Goal: Information Seeking & Learning: Learn about a topic

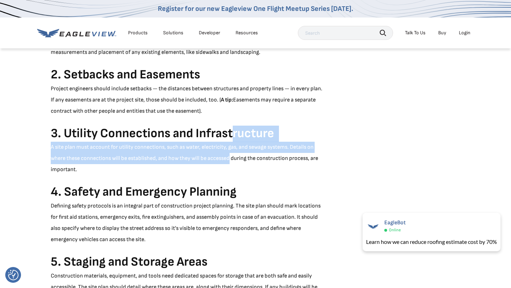
drag, startPoint x: 234, startPoint y: 135, endPoint x: 232, endPoint y: 154, distance: 19.7
click at [232, 154] on p "A site plan must account for utility connections, such as water, electricity, g…" at bounding box center [187, 159] width 273 height 34
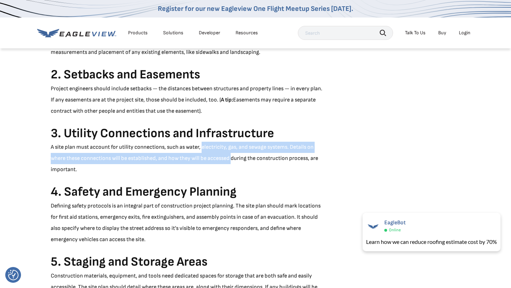
drag, startPoint x: 232, startPoint y: 154, endPoint x: 225, endPoint y: 150, distance: 7.9
click at [225, 150] on p "A site plan must account for utility connections, such as water, electricity, g…" at bounding box center [187, 159] width 273 height 34
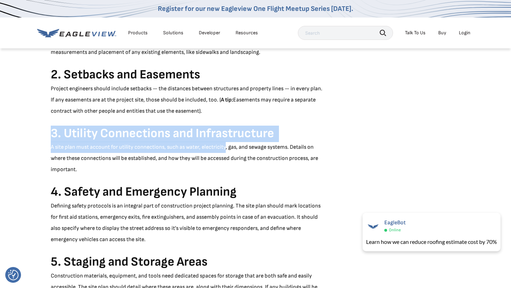
drag, startPoint x: 225, startPoint y: 150, endPoint x: 211, endPoint y: 120, distance: 32.7
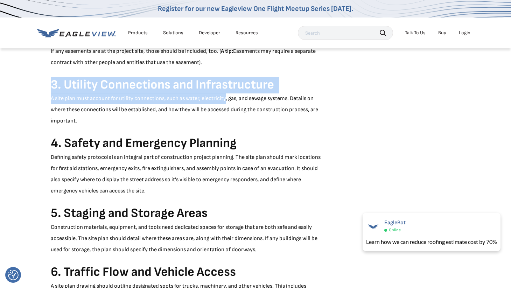
scroll to position [398, 0]
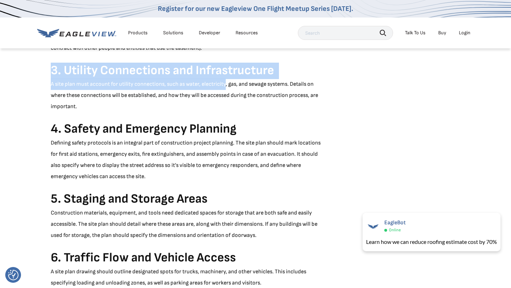
drag, startPoint x: 169, startPoint y: 180, endPoint x: 169, endPoint y: 224, distance: 43.7
click at [169, 224] on div "A construction site plan is an essential part of project execution. It serves a…" at bounding box center [187, 242] width 273 height 1051
click at [169, 224] on p "Construction materials, equipment, and tools need dedicated spaces for storage …" at bounding box center [187, 224] width 273 height 34
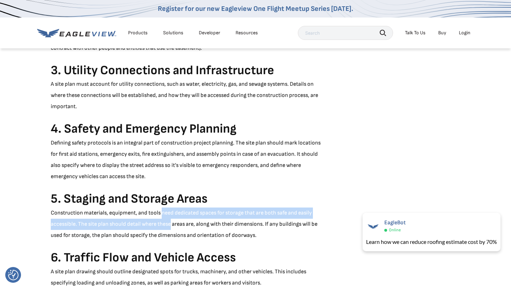
drag, startPoint x: 169, startPoint y: 224, endPoint x: 169, endPoint y: 208, distance: 16.4
click at [169, 208] on p "Construction materials, equipment, and tools need dedicated spaces for storage …" at bounding box center [187, 224] width 273 height 34
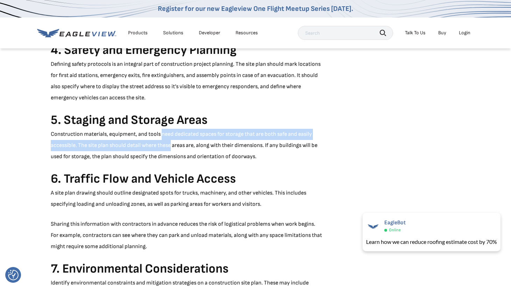
scroll to position [478, 0]
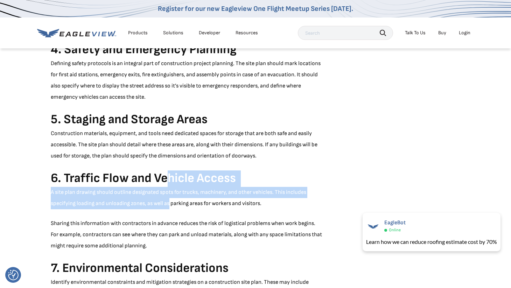
drag, startPoint x: 169, startPoint y: 208, endPoint x: 169, endPoint y: 182, distance: 25.9
click at [169, 182] on div "A construction site plan is an essential part of project execution. It serves a…" at bounding box center [187, 163] width 273 height 1051
click at [169, 182] on strong "6. Traffic Flow and Vehicle Access" at bounding box center [143, 178] width 185 height 15
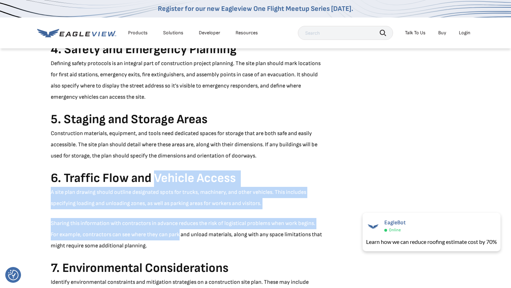
drag, startPoint x: 169, startPoint y: 182, endPoint x: 169, endPoint y: 235, distance: 53.2
click at [169, 235] on div "A construction site plan is an essential part of project execution. It serves a…" at bounding box center [187, 163] width 273 height 1051
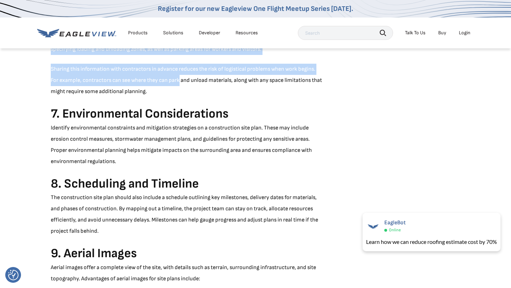
scroll to position [640, 0]
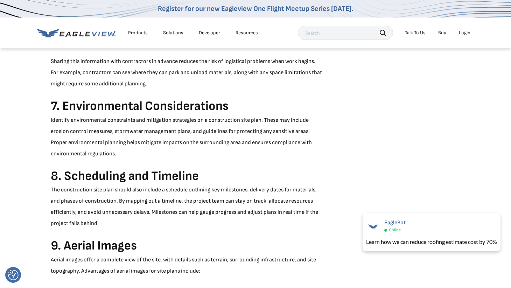
click at [151, 138] on p "Identify environmental constraints and mitigation strategies on a construction …" at bounding box center [187, 137] width 273 height 45
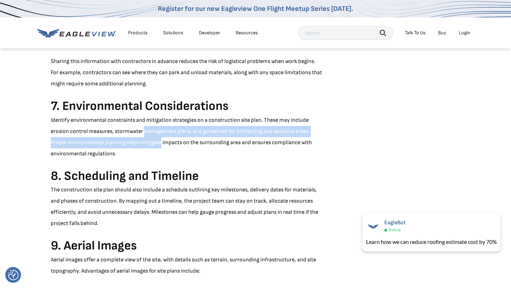
drag, startPoint x: 151, startPoint y: 138, endPoint x: 153, endPoint y: 128, distance: 10.4
click at [153, 128] on p "Identify environmental constraints and mitigation strategies on a construction …" at bounding box center [187, 137] width 273 height 45
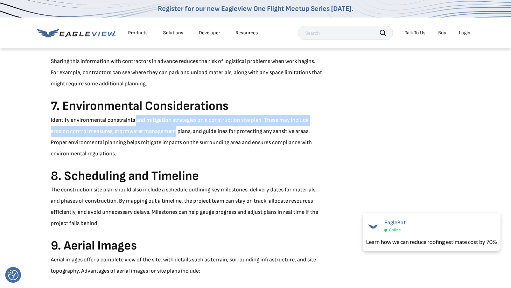
drag, startPoint x: 153, startPoint y: 128, endPoint x: 142, endPoint y: 119, distance: 14.6
click at [142, 119] on p "Identify environmental constraints and mitigation strategies on a construction …" at bounding box center [187, 137] width 273 height 45
drag, startPoint x: 142, startPoint y: 119, endPoint x: 133, endPoint y: 136, distance: 19.4
click at [134, 136] on p "Identify environmental constraints and mitigation strategies on a construction …" at bounding box center [187, 137] width 273 height 45
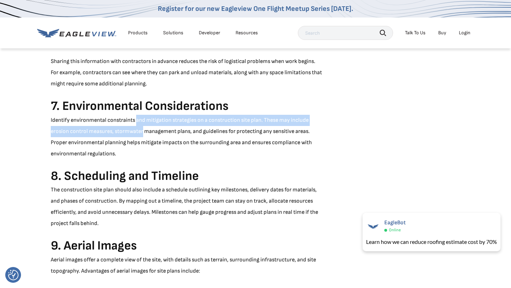
click at [133, 136] on p "Identify environmental constraints and mitigation strategies on a construction …" at bounding box center [187, 137] width 273 height 45
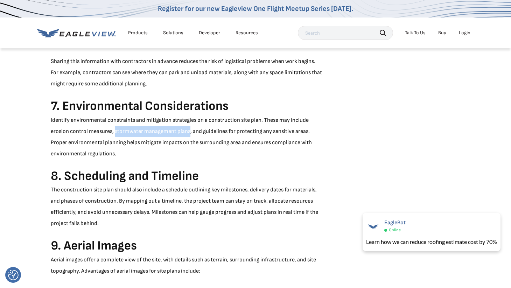
drag, startPoint x: 133, startPoint y: 136, endPoint x: 177, endPoint y: 130, distance: 44.1
click at [177, 130] on p "Identify environmental constraints and mitigation strategies on a construction …" at bounding box center [187, 137] width 273 height 45
click at [86, 217] on p "The construction site plan should also include a schedule outlining key milesto…" at bounding box center [187, 206] width 273 height 45
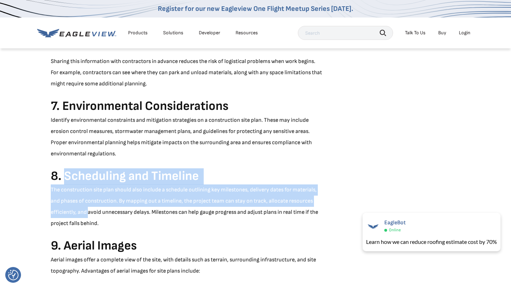
drag, startPoint x: 86, startPoint y: 217, endPoint x: 91, endPoint y: 175, distance: 41.9
click at [91, 175] on div "A construction site plan is an essential part of project execution. It serves a…" at bounding box center [187, 1] width 273 height 1051
click at [91, 175] on strong "8. Scheduling and Timeline" at bounding box center [125, 176] width 148 height 15
drag, startPoint x: 91, startPoint y: 175, endPoint x: 91, endPoint y: 210, distance: 35.0
click at [91, 210] on div "A construction site plan is an essential part of project execution. It serves a…" at bounding box center [187, 1] width 273 height 1051
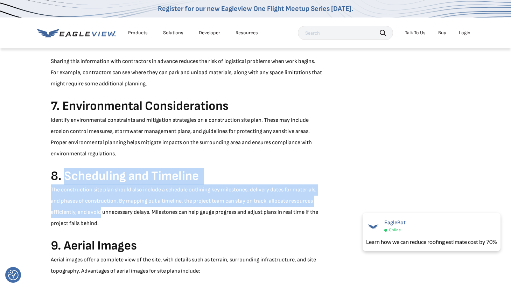
click at [91, 210] on p "The construction site plan should also include a schedule outlining key milesto…" at bounding box center [187, 206] width 273 height 45
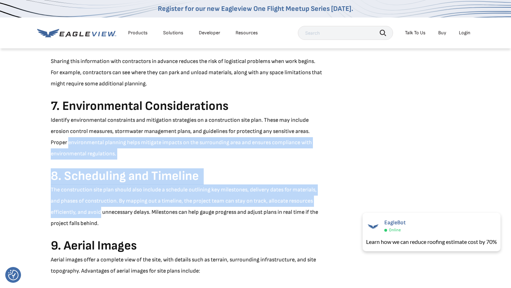
drag, startPoint x: 91, startPoint y: 210, endPoint x: 100, endPoint y: 142, distance: 68.9
click at [101, 142] on div "A construction site plan is an essential part of project execution. It serves a…" at bounding box center [187, 1] width 273 height 1051
click at [100, 142] on p "Identify environmental constraints and mitigation strategies on a construction …" at bounding box center [187, 137] width 273 height 45
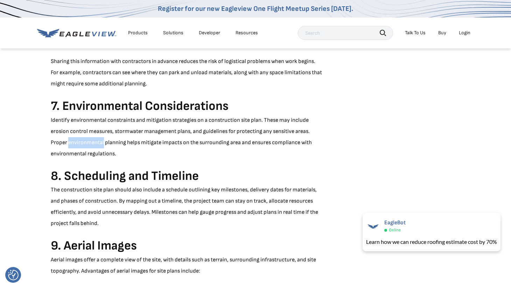
click at [100, 142] on p "Identify environmental constraints and mitigation strategies on a construction …" at bounding box center [187, 137] width 273 height 45
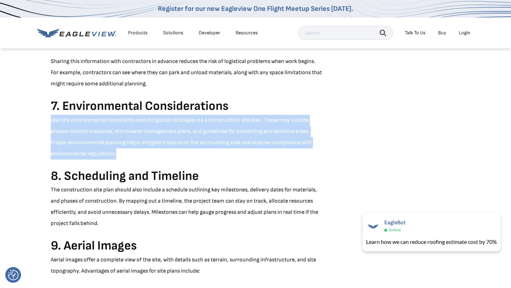
drag, startPoint x: 100, startPoint y: 142, endPoint x: 100, endPoint y: 178, distance: 35.7
click at [100, 149] on p "Identify environmental constraints and mitigation strategies on a construction …" at bounding box center [187, 137] width 273 height 45
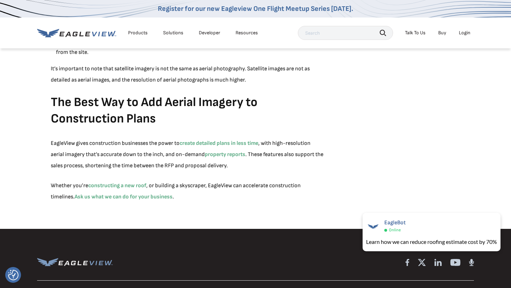
scroll to position [955, 0]
